Goal: Check status

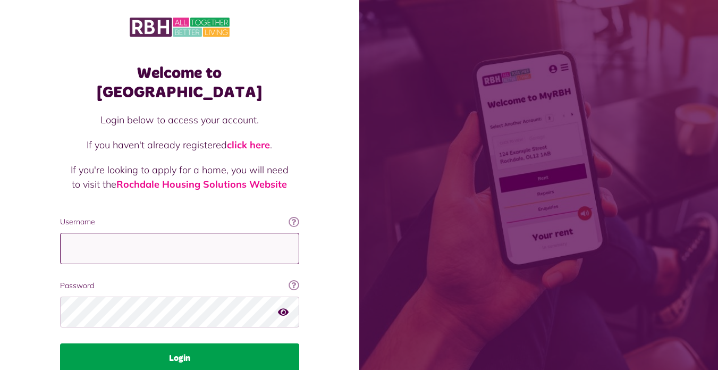
type input "**********"
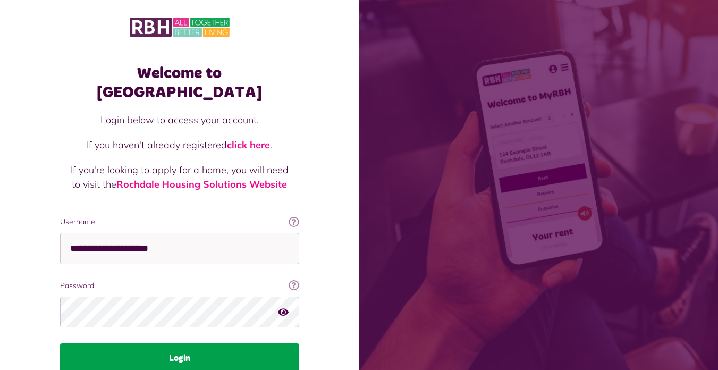
click at [237, 343] on button "Login" at bounding box center [179, 358] width 239 height 30
click at [231, 343] on button "Login" at bounding box center [179, 358] width 239 height 30
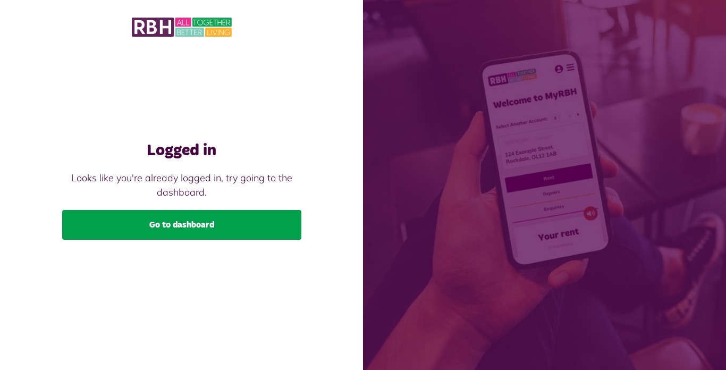
click at [192, 226] on link "Go to dashboard" at bounding box center [181, 225] width 239 height 30
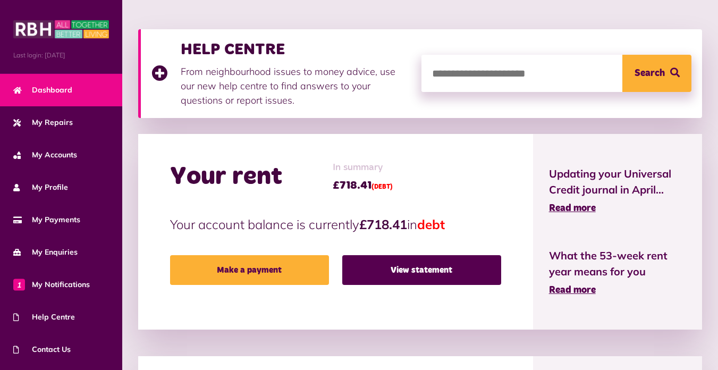
scroll to position [159, 0]
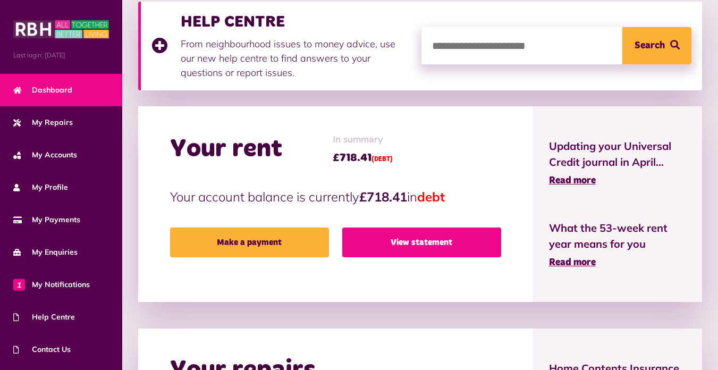
click at [406, 238] on link "View statement" at bounding box center [421, 242] width 159 height 30
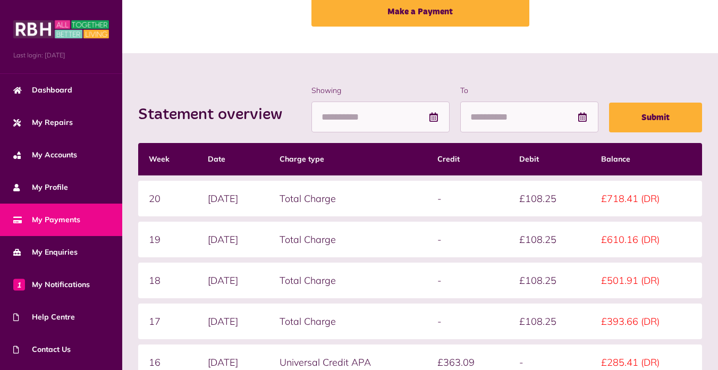
scroll to position [106, 0]
